Goal: Use online tool/utility

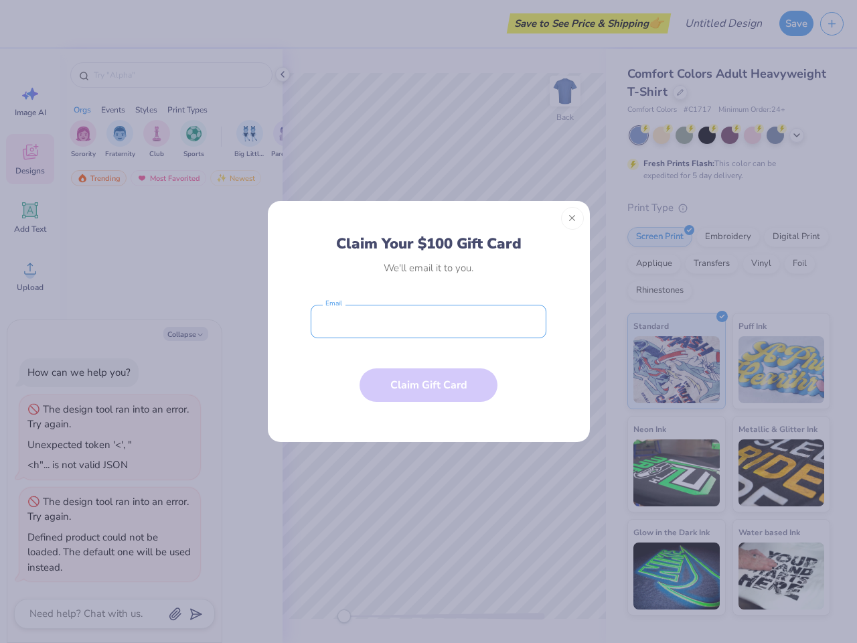
type textarea "x"
click at [429, 321] on input "email" at bounding box center [429, 321] width 236 height 33
click at [572, 218] on button "Close" at bounding box center [572, 218] width 23 height 23
